Goal: Find specific page/section: Find specific page/section

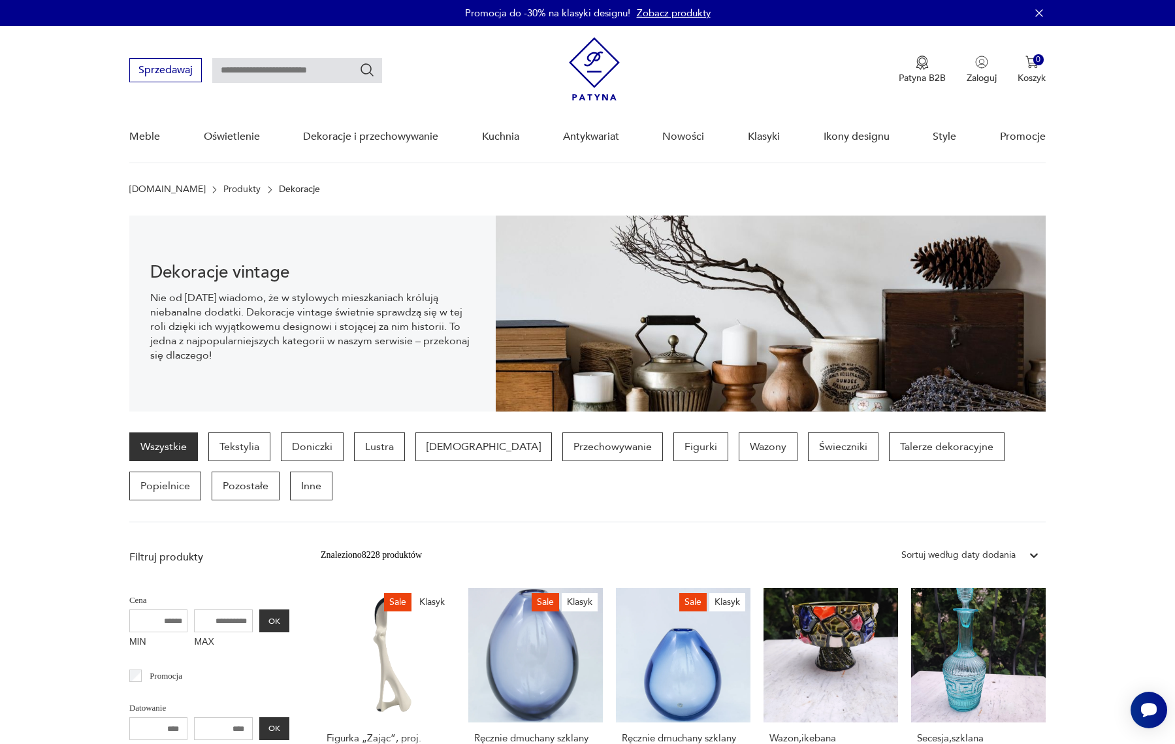
click at [308, 68] on input "text" at bounding box center [297, 70] width 170 height 25
type input "*******"
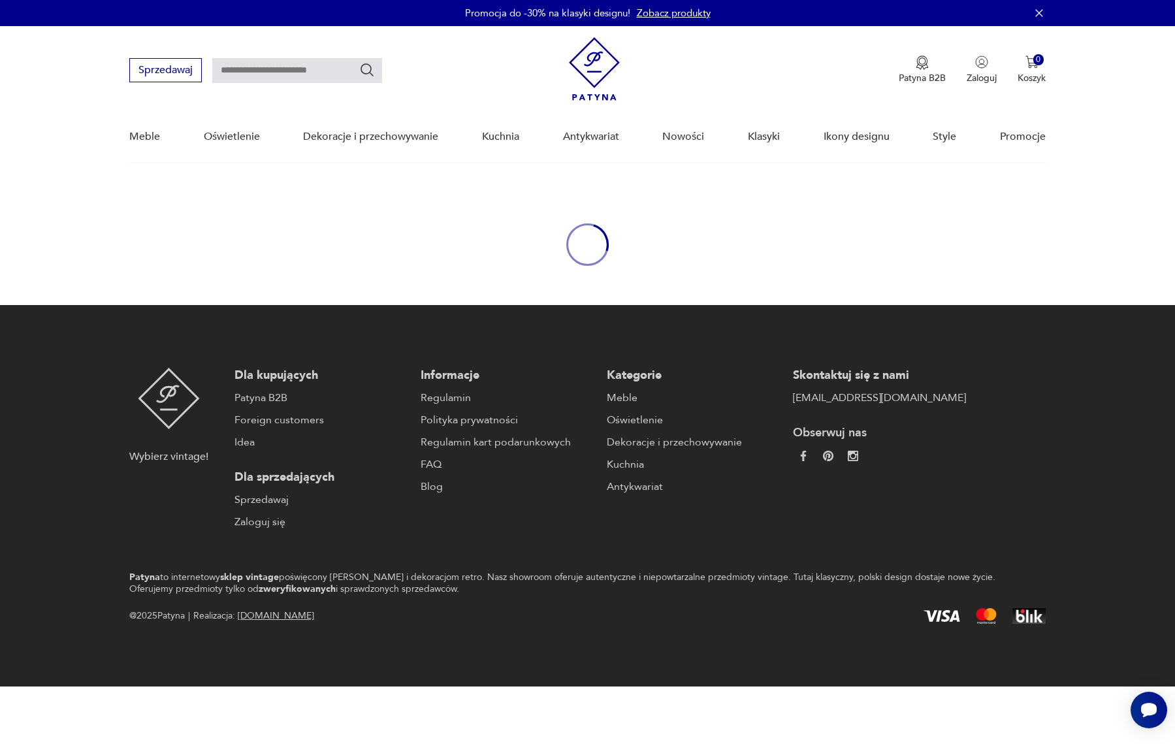
type input "*******"
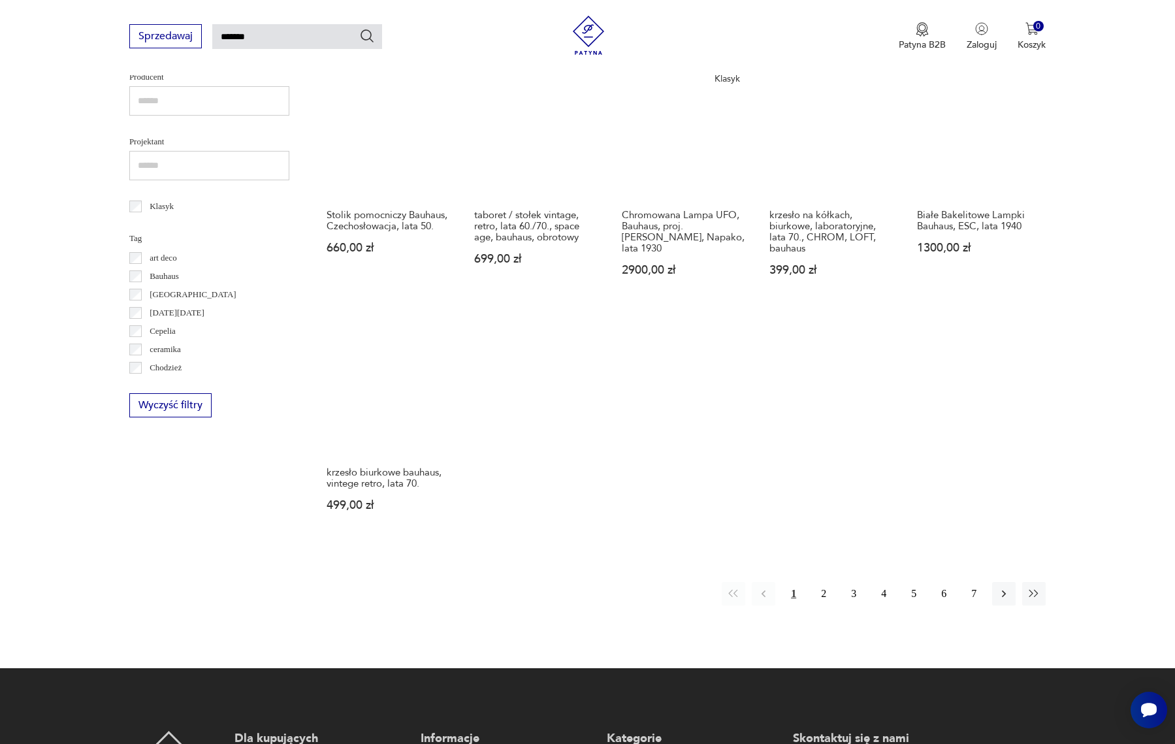
scroll to position [778, 0]
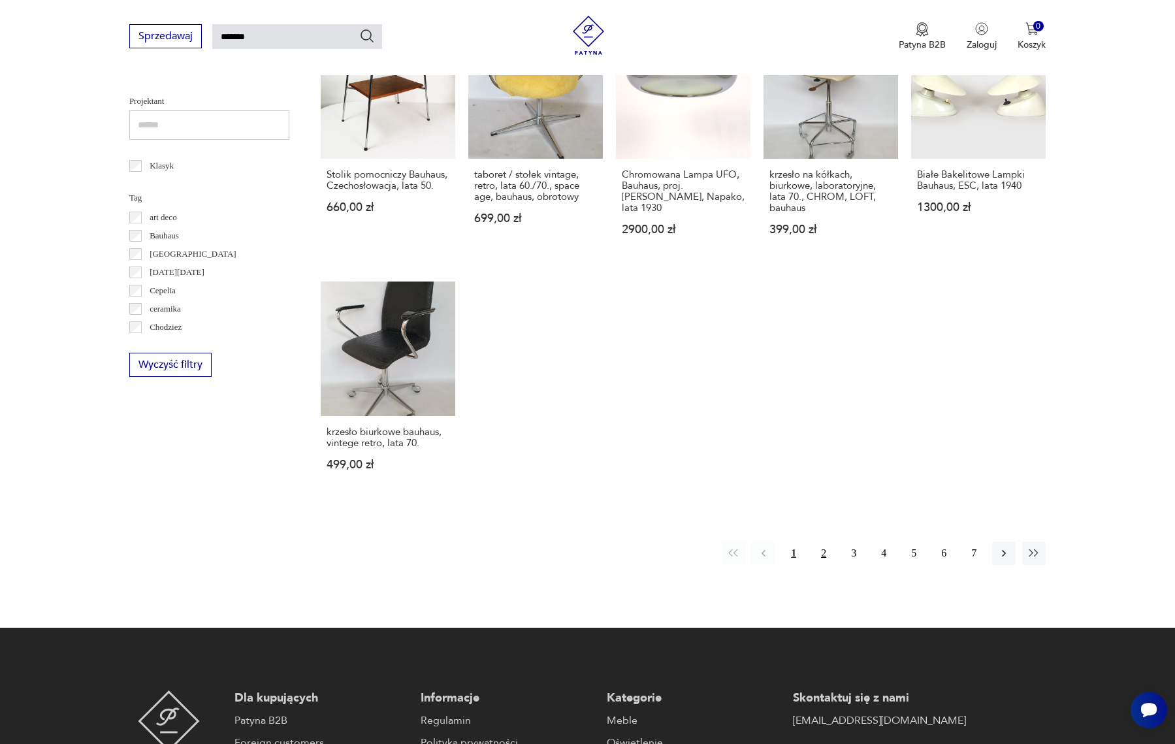
click at [825, 555] on button "2" at bounding box center [824, 554] width 24 height 24
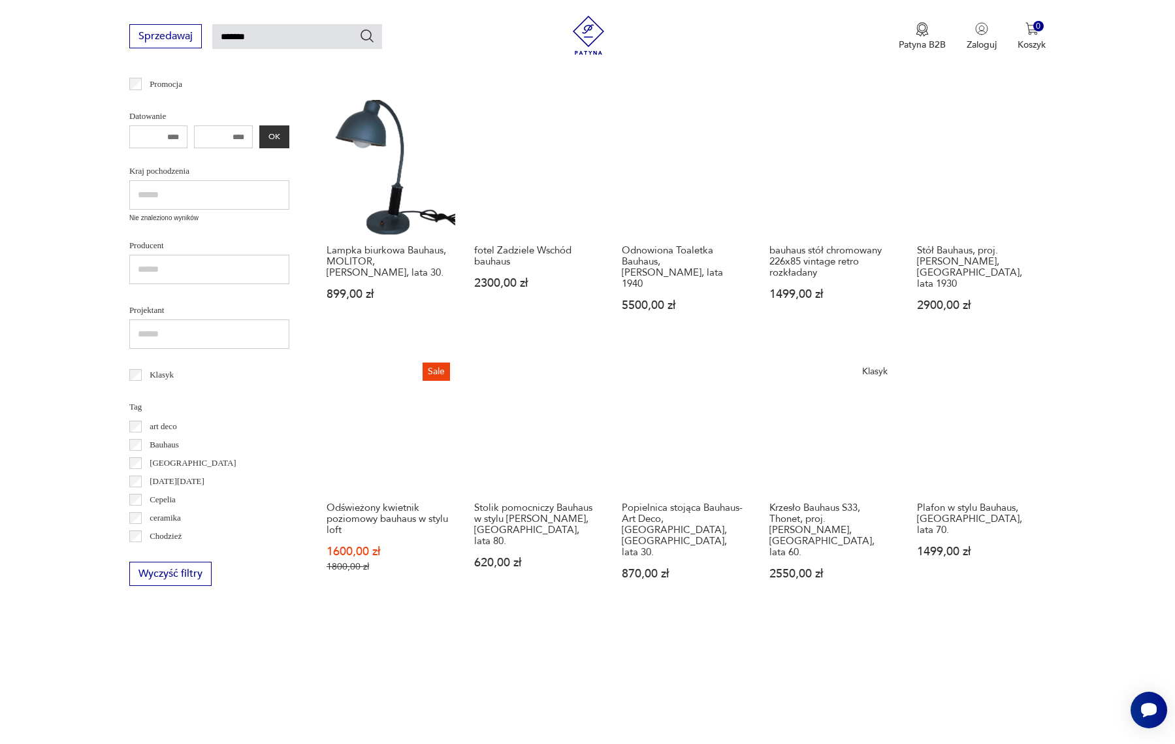
scroll to position [669, 0]
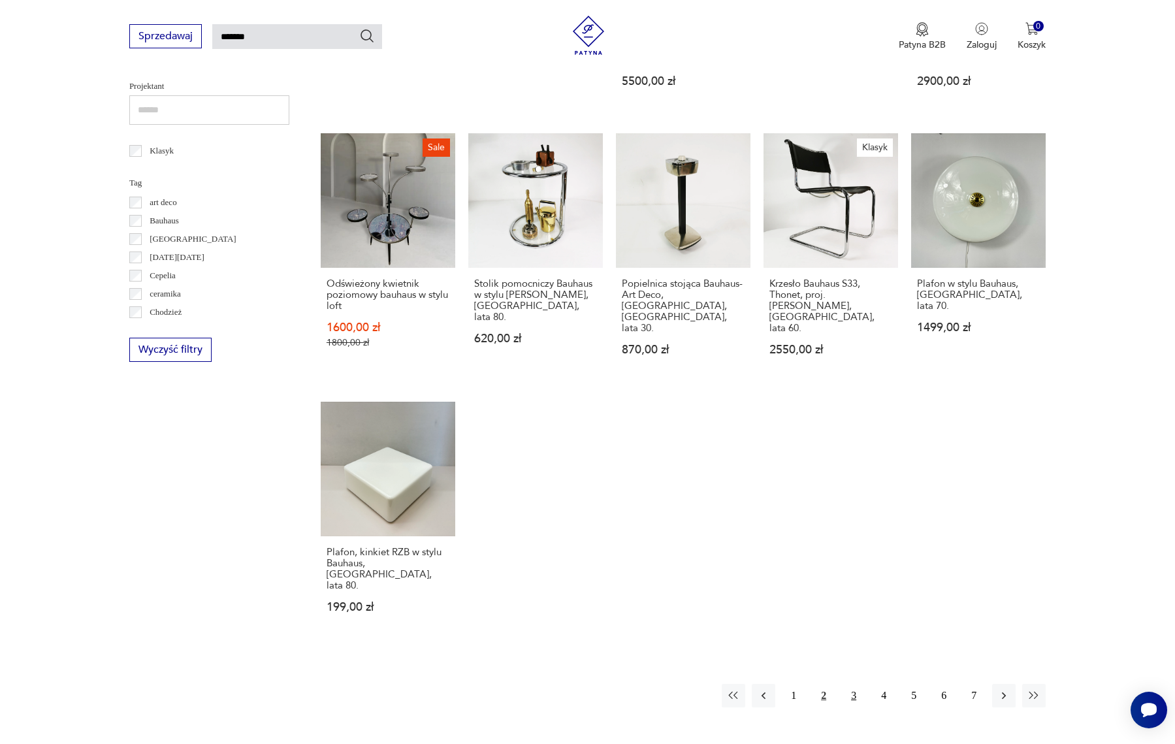
click at [853, 684] on button "3" at bounding box center [854, 696] width 24 height 24
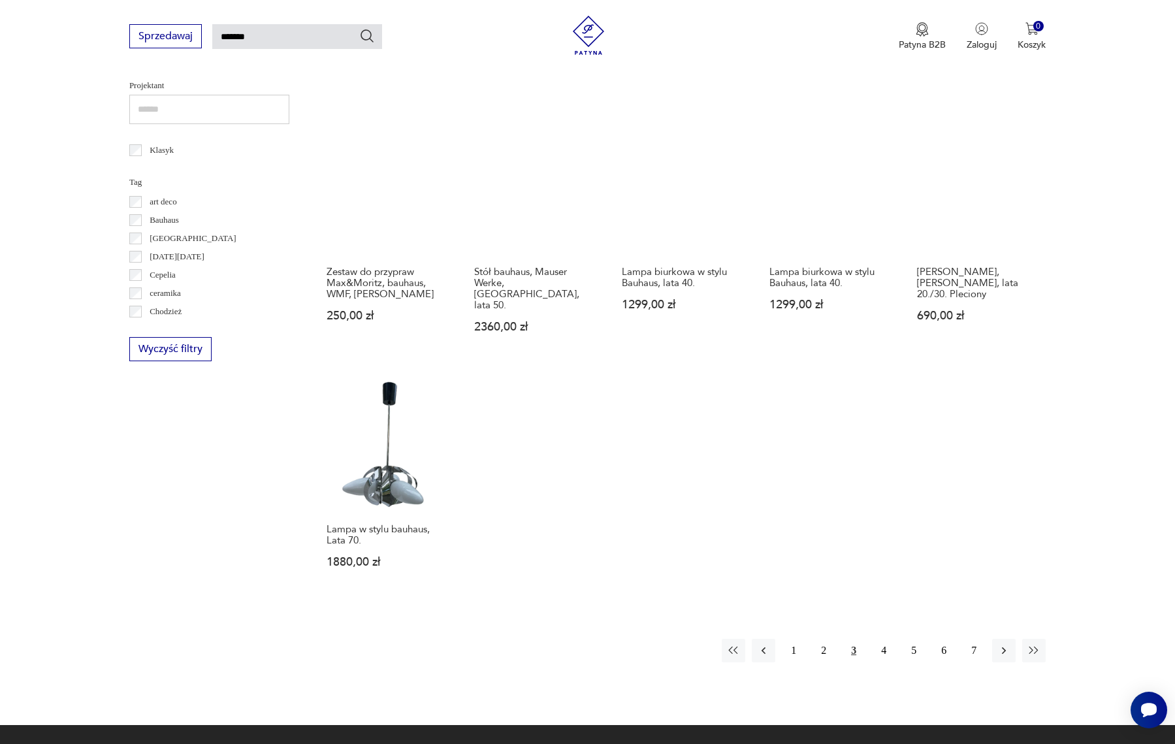
scroll to position [673, 0]
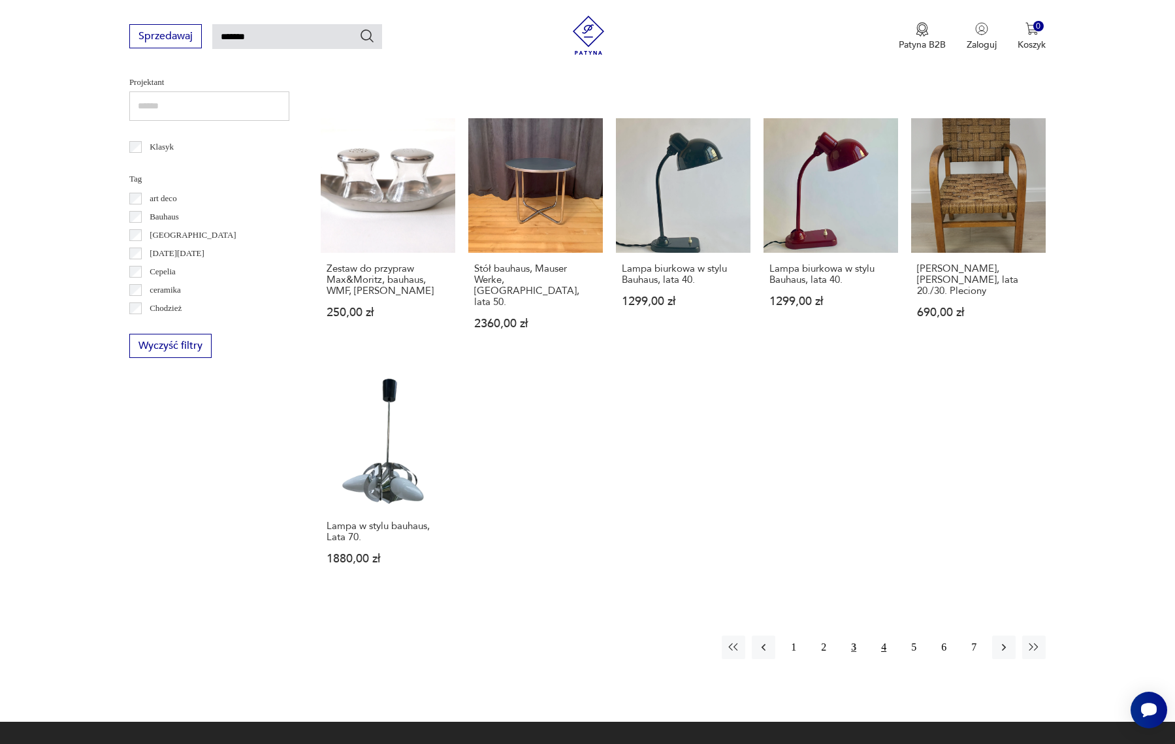
click at [887, 641] on button "4" at bounding box center [884, 648] width 24 height 24
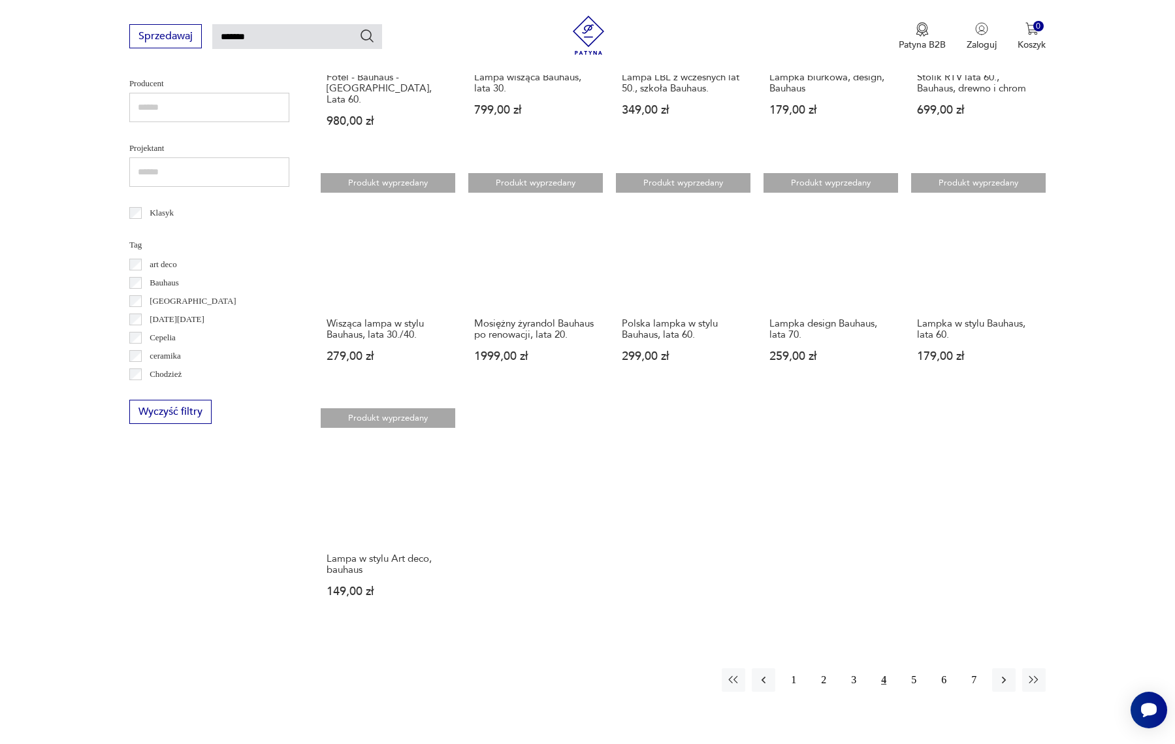
scroll to position [608, 0]
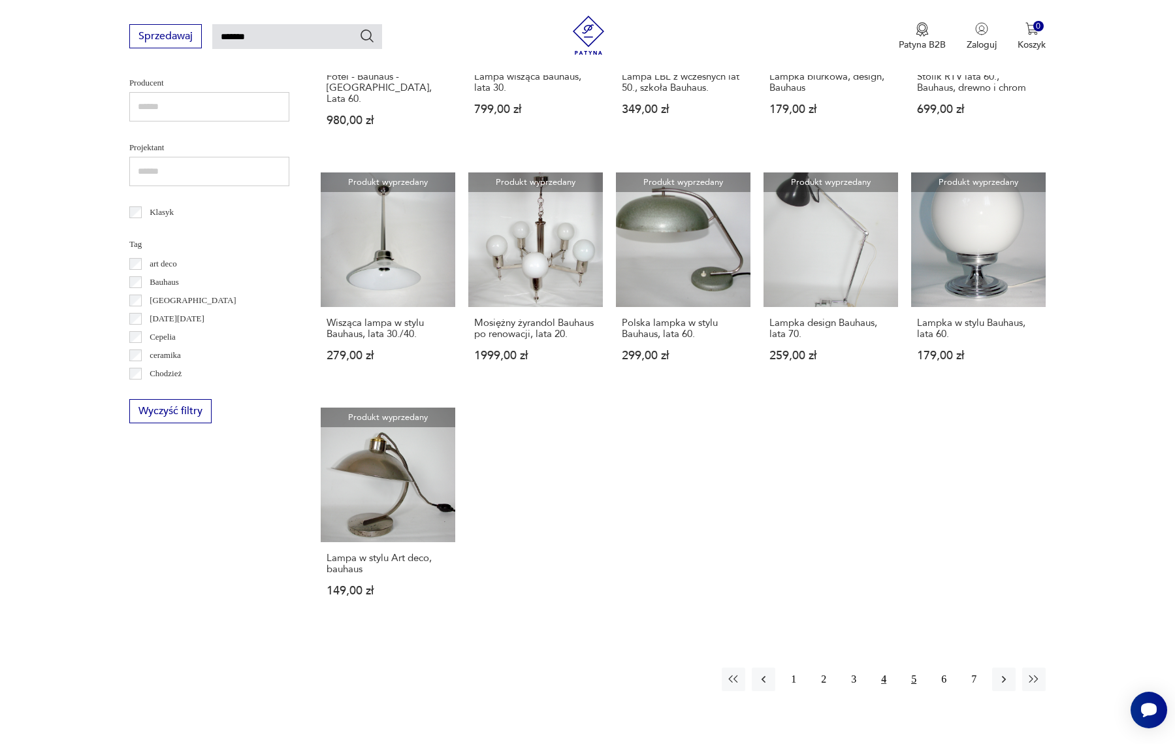
click at [912, 678] on button "5" at bounding box center [914, 680] width 24 height 24
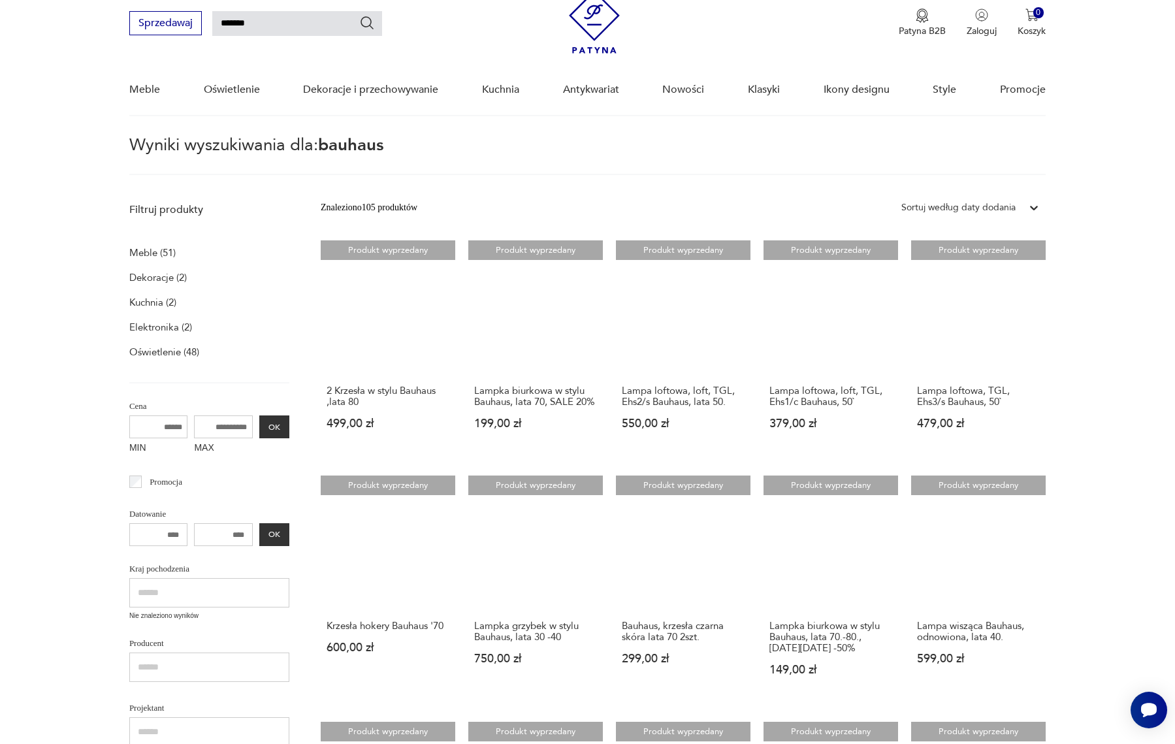
scroll to position [551, 0]
